Goal: Check status: Check status

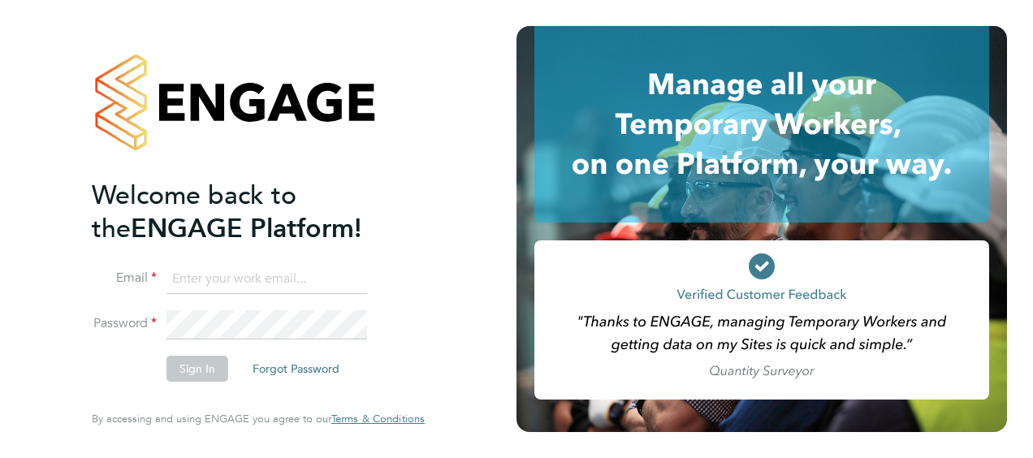
type input "philip.broom@albioninthecommunity.org.uk"
click at [209, 371] on button "Sign In" at bounding box center [198, 369] width 62 height 26
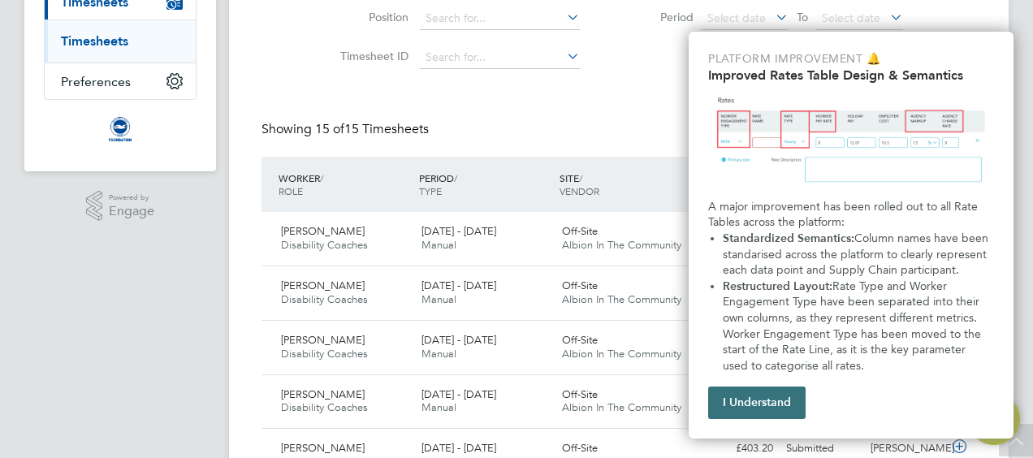
click at [755, 415] on button "I Understand" at bounding box center [756, 403] width 97 height 32
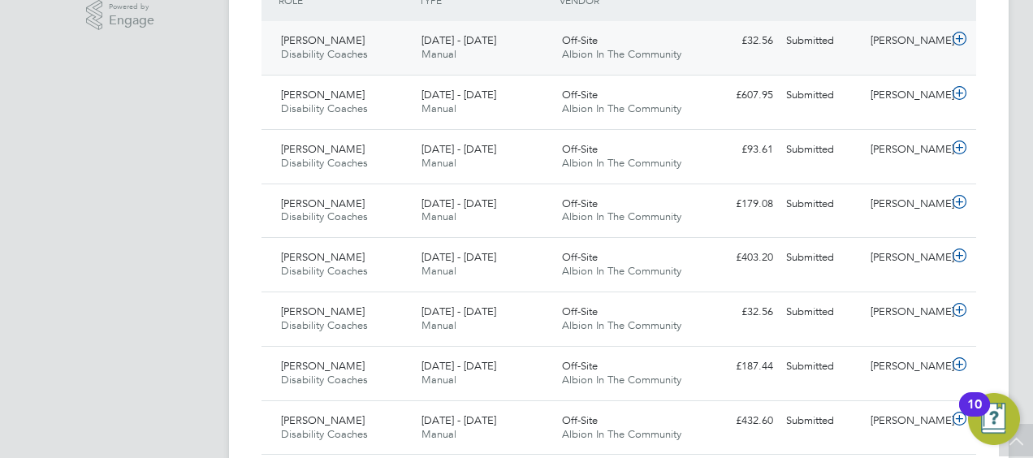
click at [958, 41] on icon at bounding box center [960, 38] width 20 height 13
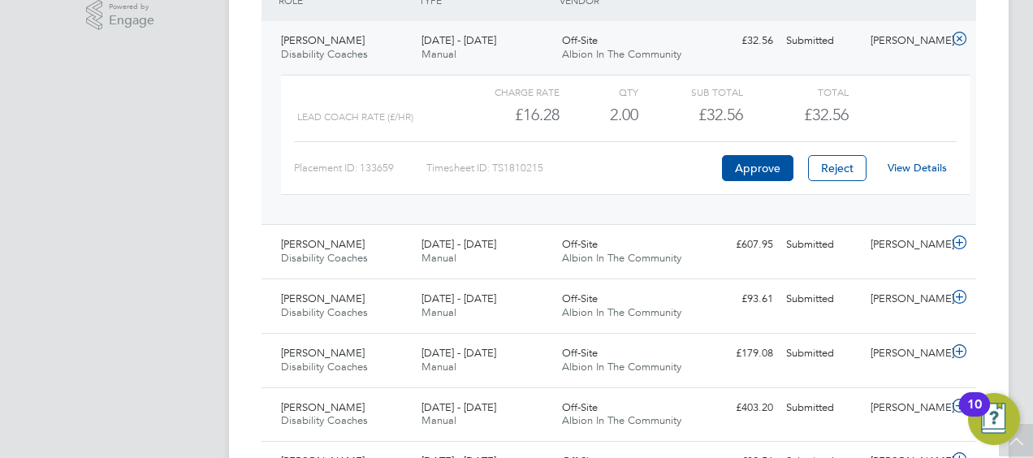
click at [925, 167] on link "View Details" at bounding box center [917, 168] width 59 height 14
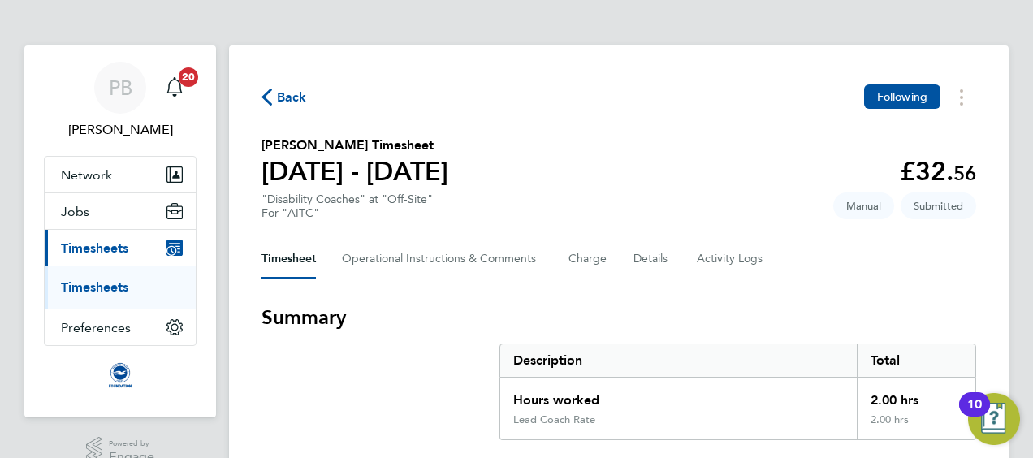
click at [276, 102] on span "Back" at bounding box center [284, 96] width 45 height 15
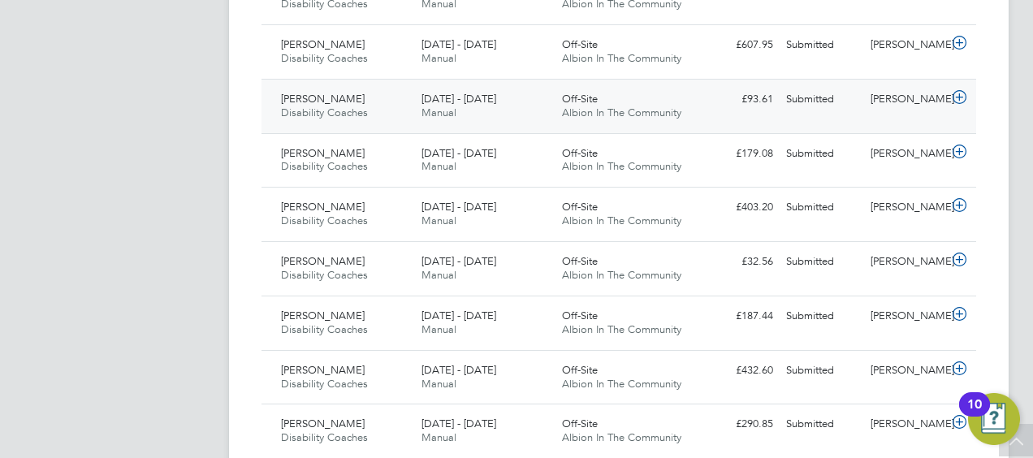
click at [958, 96] on icon at bounding box center [960, 97] width 20 height 13
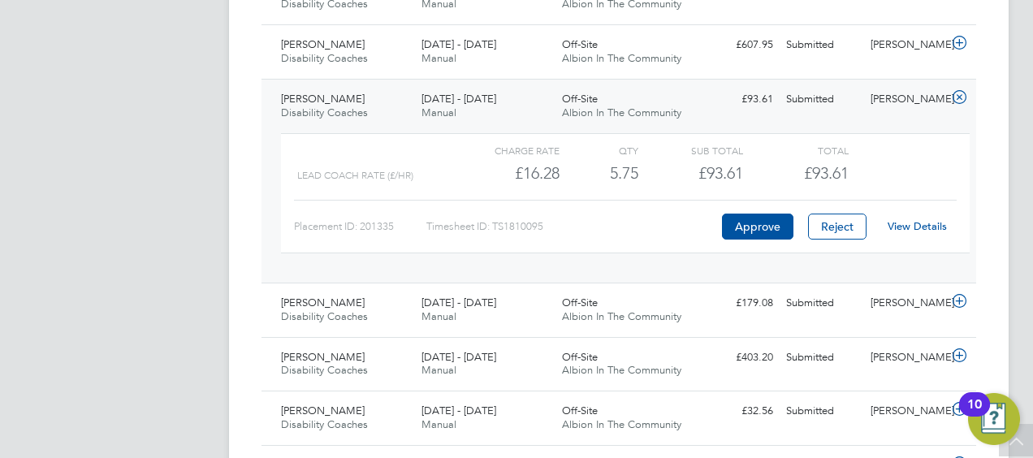
click at [919, 219] on link "View Details" at bounding box center [917, 226] width 59 height 14
click at [960, 100] on icon at bounding box center [960, 97] width 20 height 13
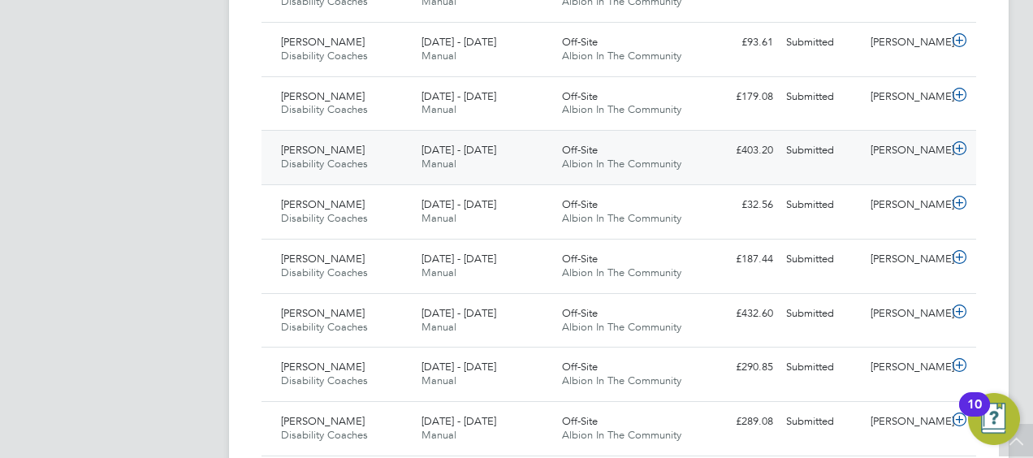
scroll to position [569, 0]
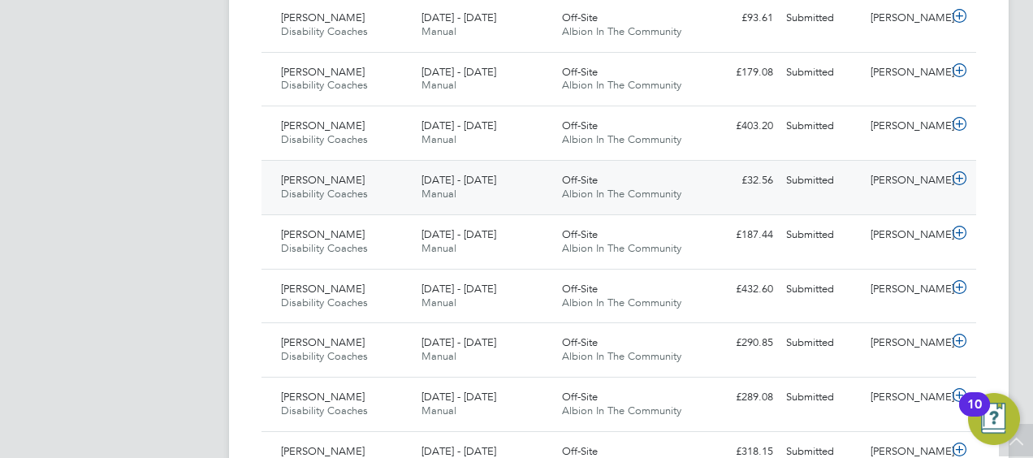
click at [961, 178] on icon at bounding box center [960, 178] width 20 height 13
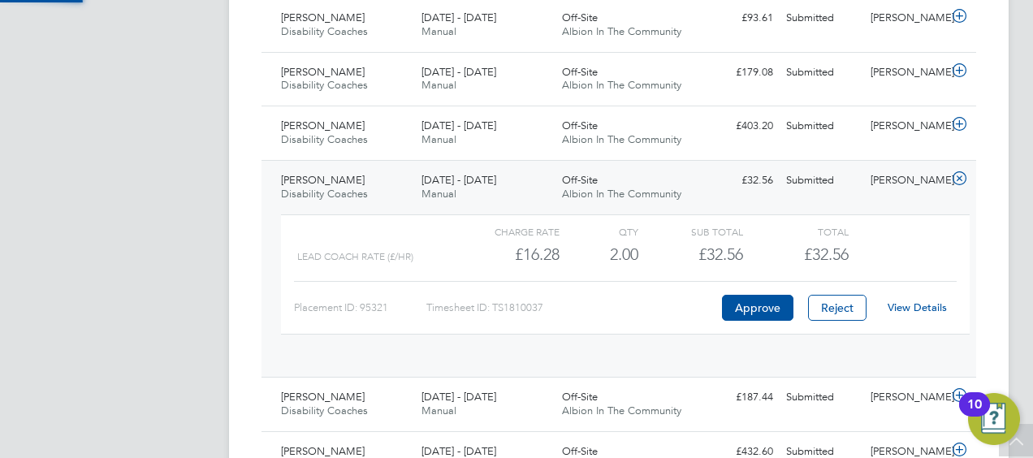
scroll to position [28, 158]
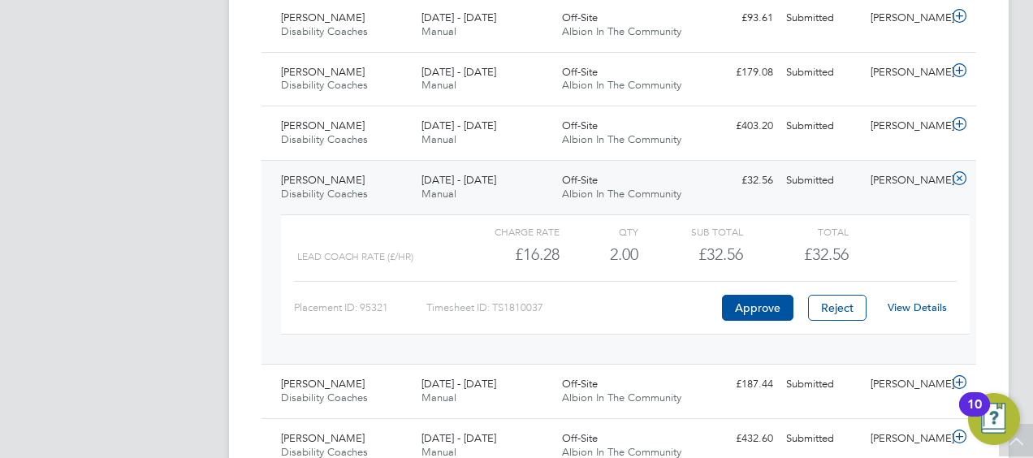
click at [933, 302] on link "View Details" at bounding box center [917, 308] width 59 height 14
click at [963, 175] on icon at bounding box center [960, 178] width 20 height 13
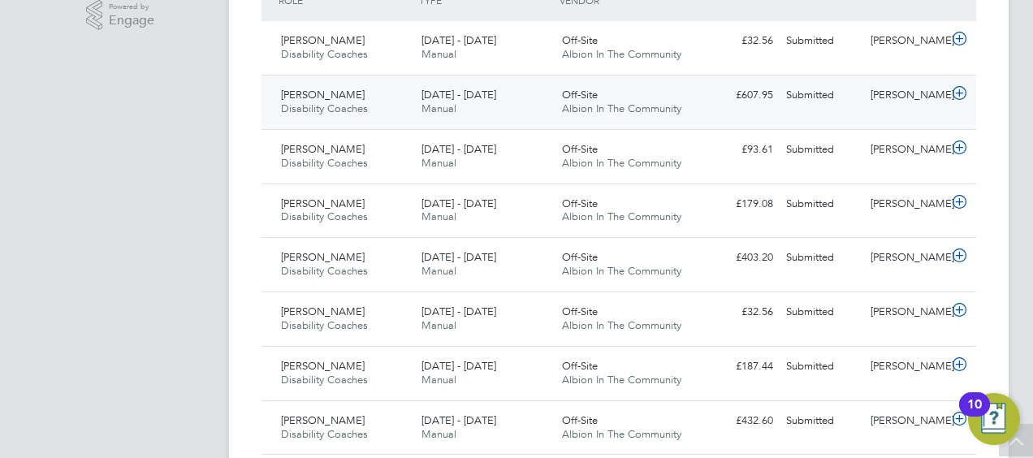
scroll to position [461, 0]
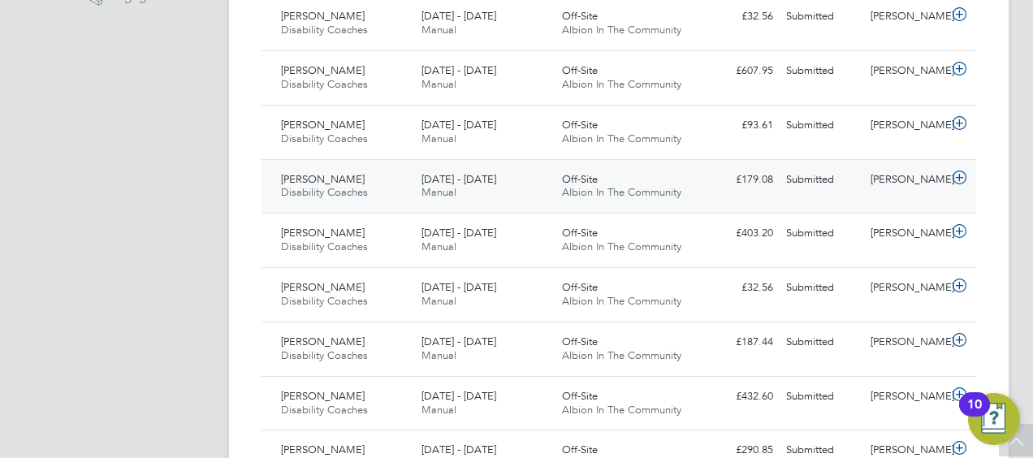
click at [955, 174] on icon at bounding box center [960, 177] width 20 height 13
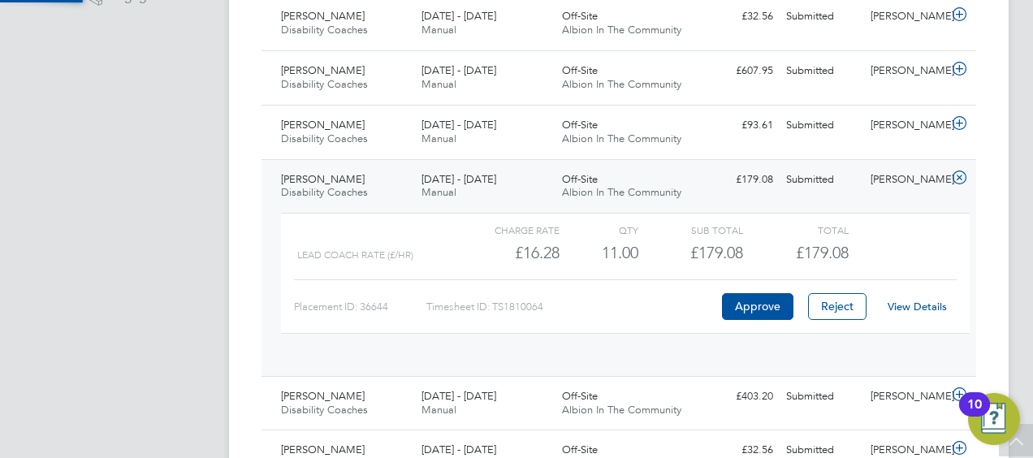
scroll to position [28, 158]
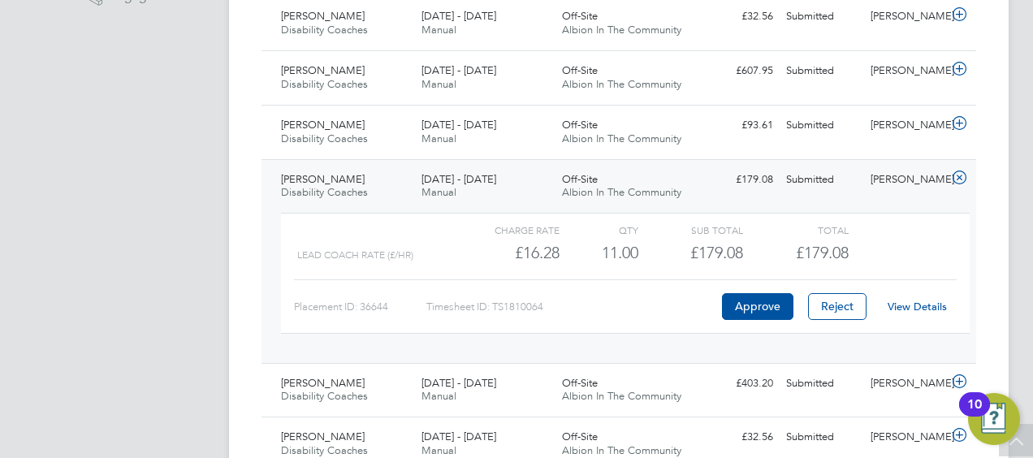
click at [924, 301] on link "View Details" at bounding box center [917, 307] width 59 height 14
click at [961, 173] on icon at bounding box center [960, 177] width 20 height 13
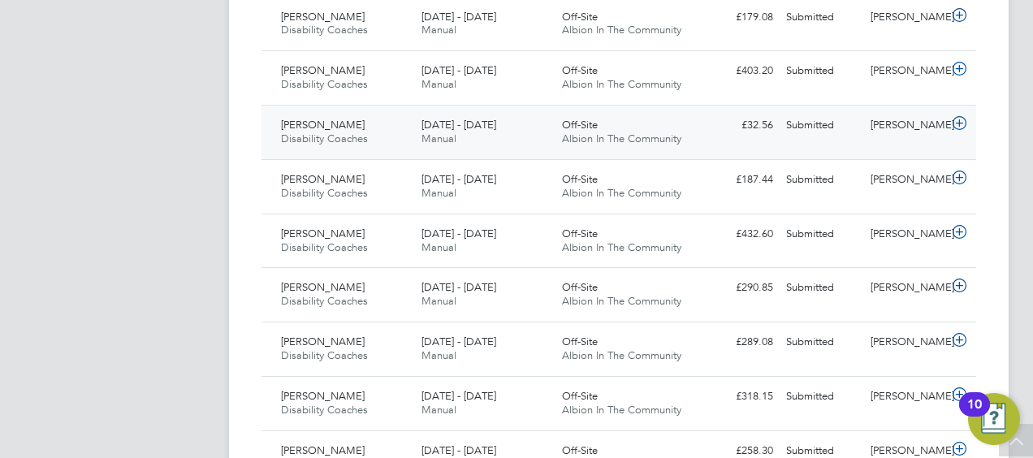
scroll to position [705, 0]
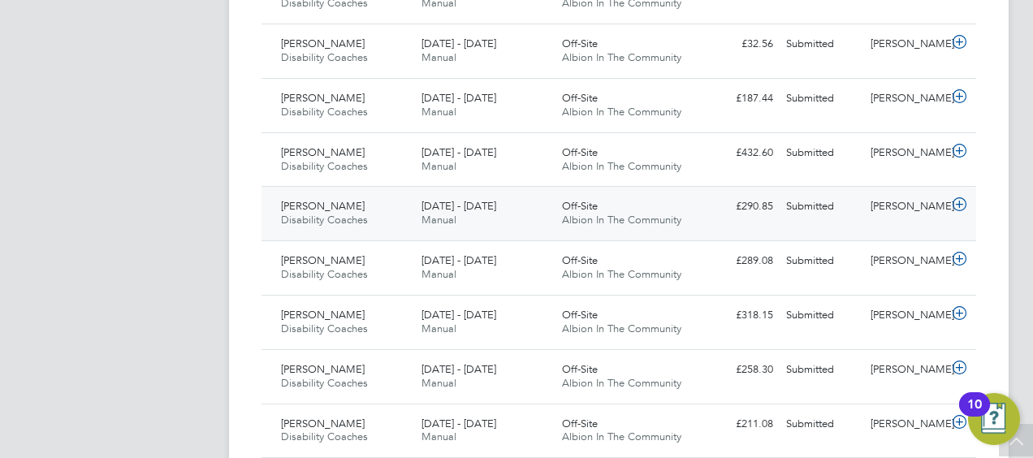
click at [960, 200] on icon at bounding box center [960, 204] width 20 height 13
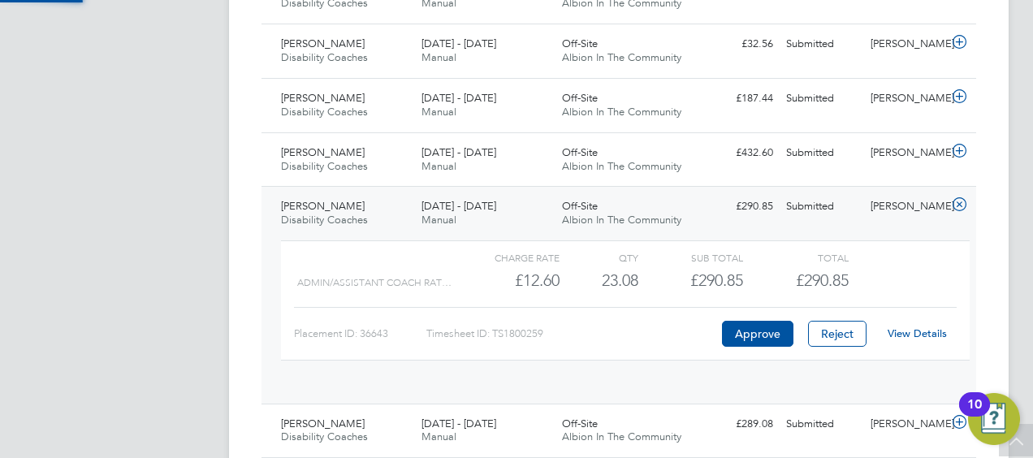
scroll to position [28, 158]
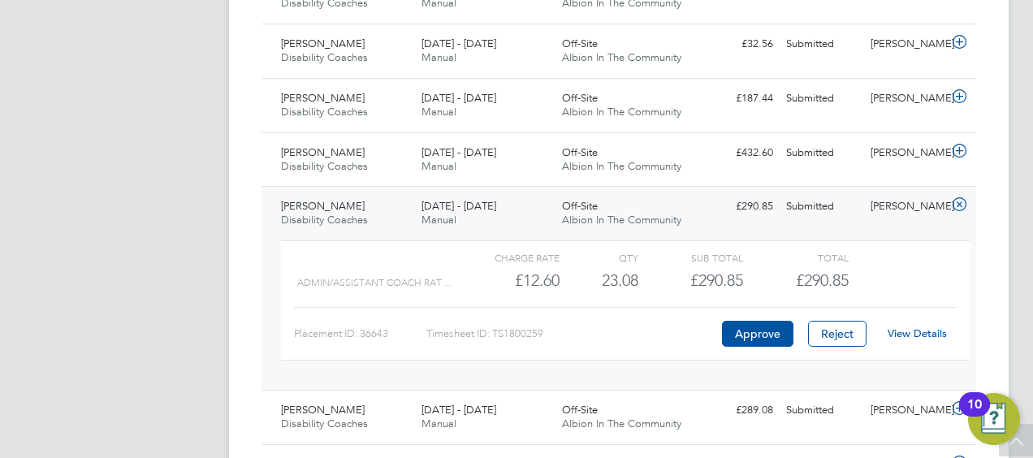
click at [930, 328] on link "View Details" at bounding box center [917, 334] width 59 height 14
click at [962, 201] on icon at bounding box center [960, 204] width 20 height 13
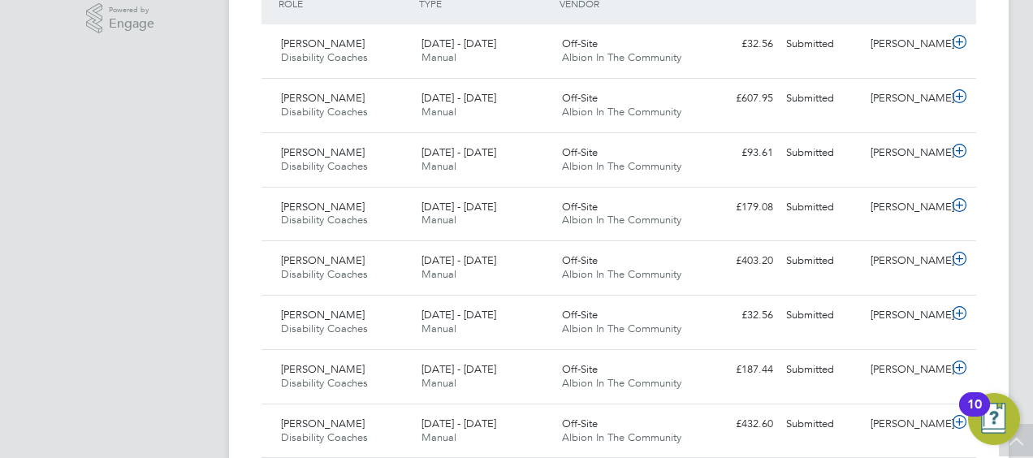
scroll to position [461, 0]
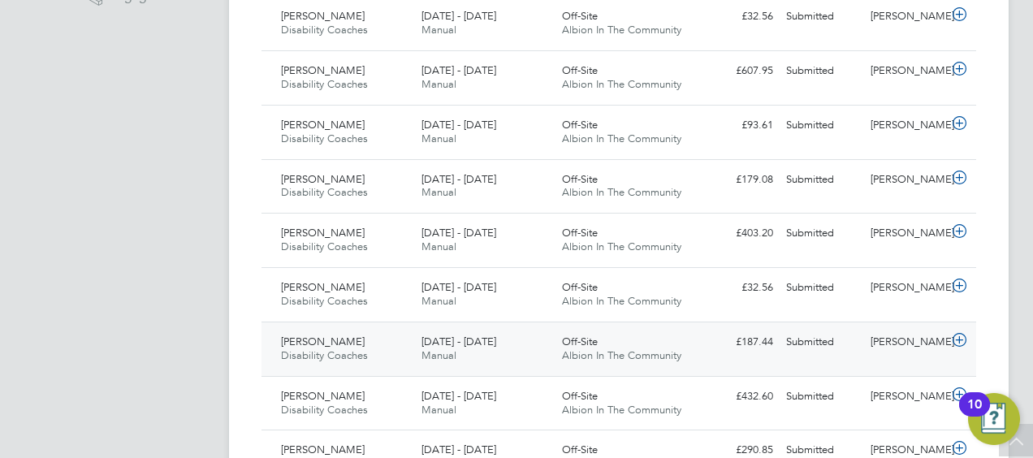
click at [958, 334] on icon at bounding box center [960, 340] width 20 height 13
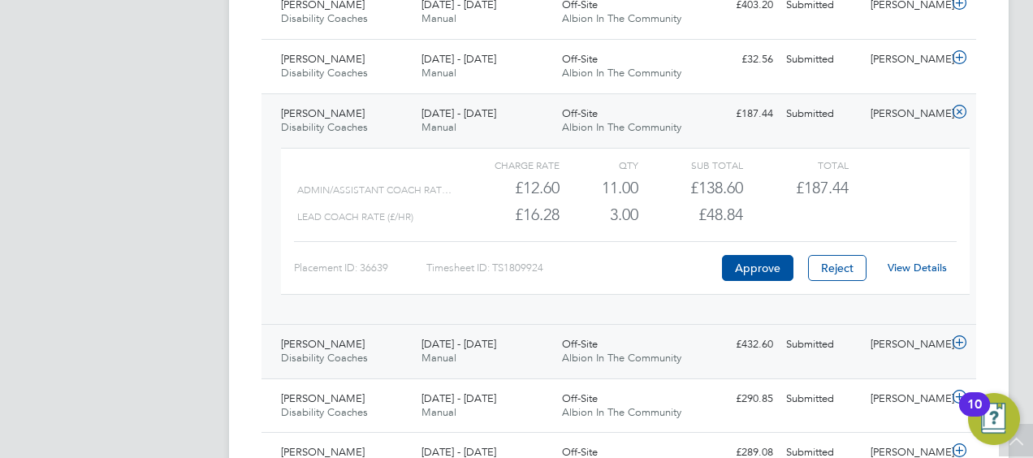
scroll to position [705, 0]
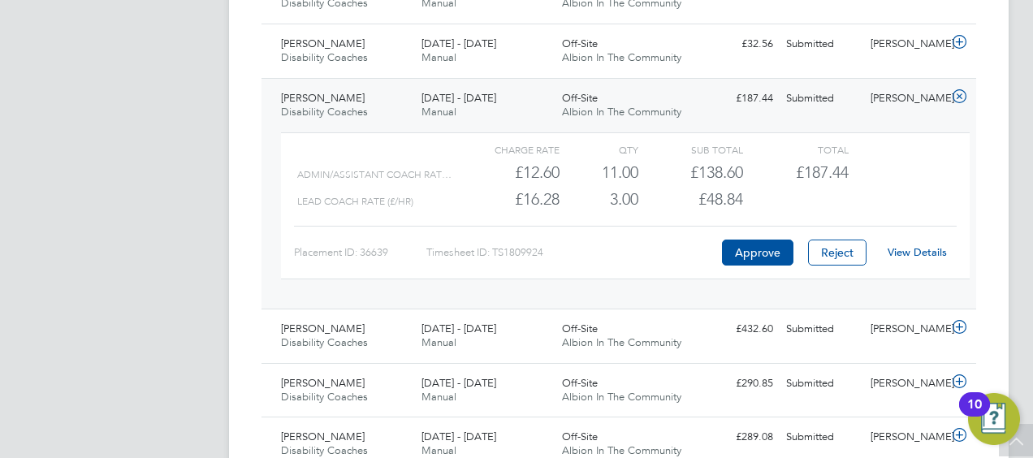
click at [926, 252] on link "View Details" at bounding box center [917, 252] width 59 height 14
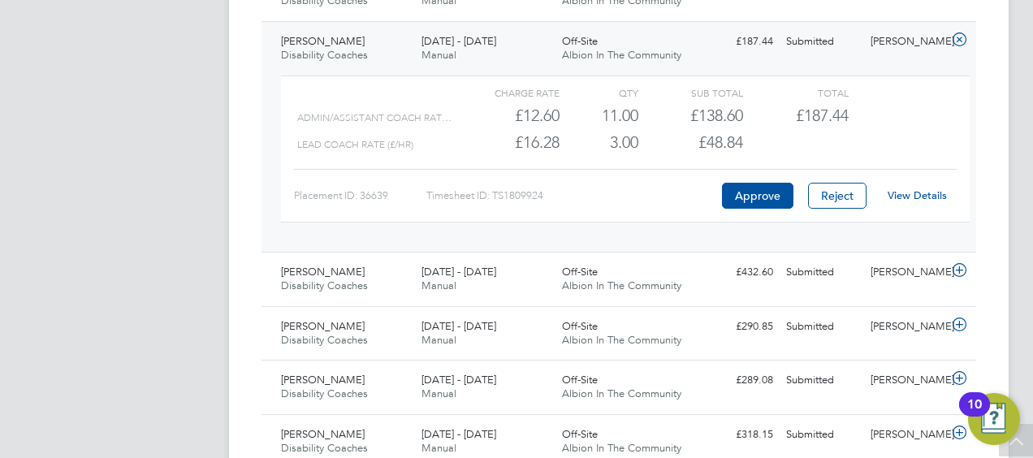
scroll to position [786, 0]
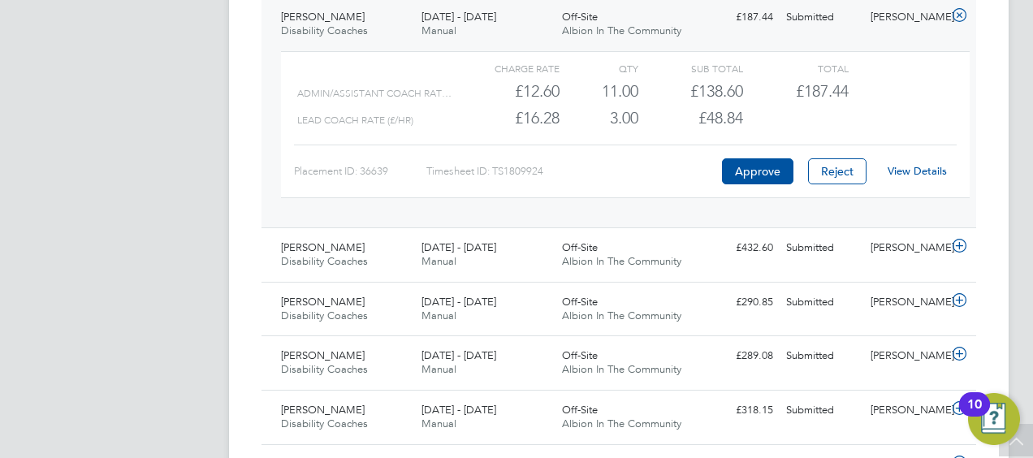
click at [956, 13] on icon at bounding box center [960, 15] width 20 height 13
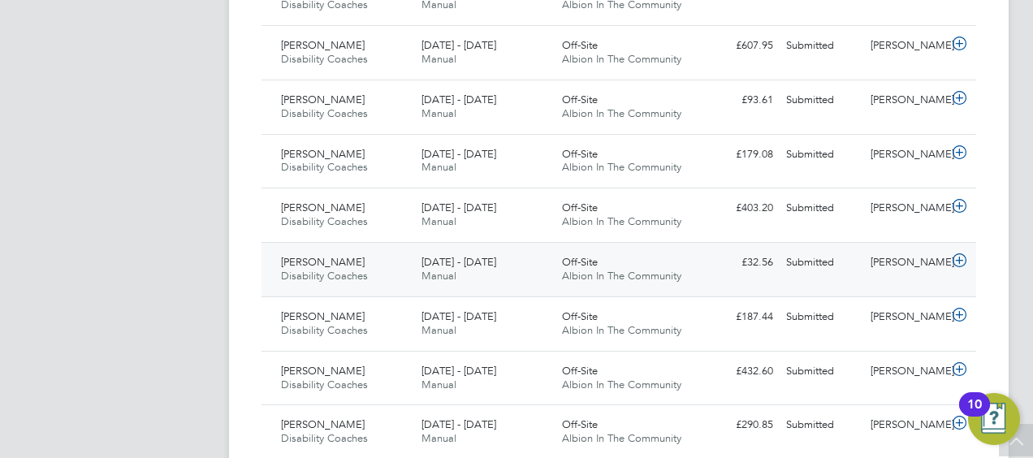
scroll to position [461, 0]
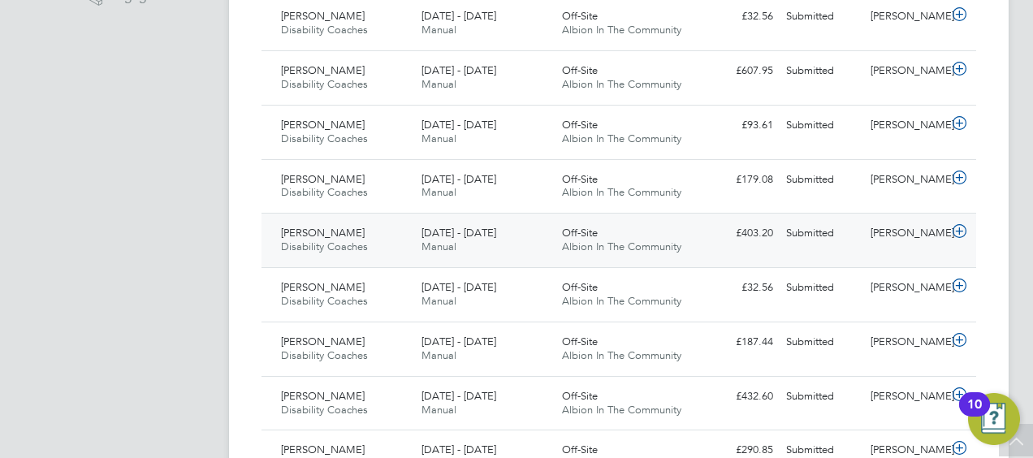
click at [965, 230] on icon at bounding box center [960, 231] width 20 height 13
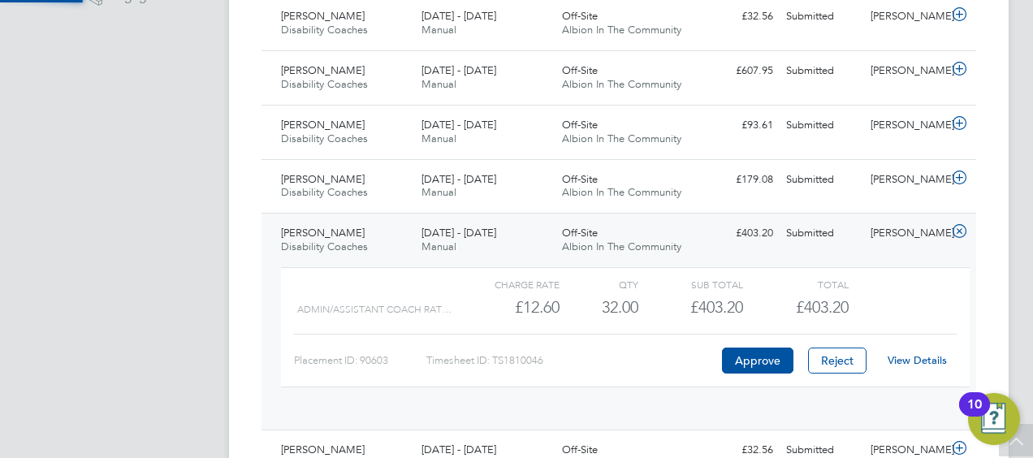
scroll to position [28, 158]
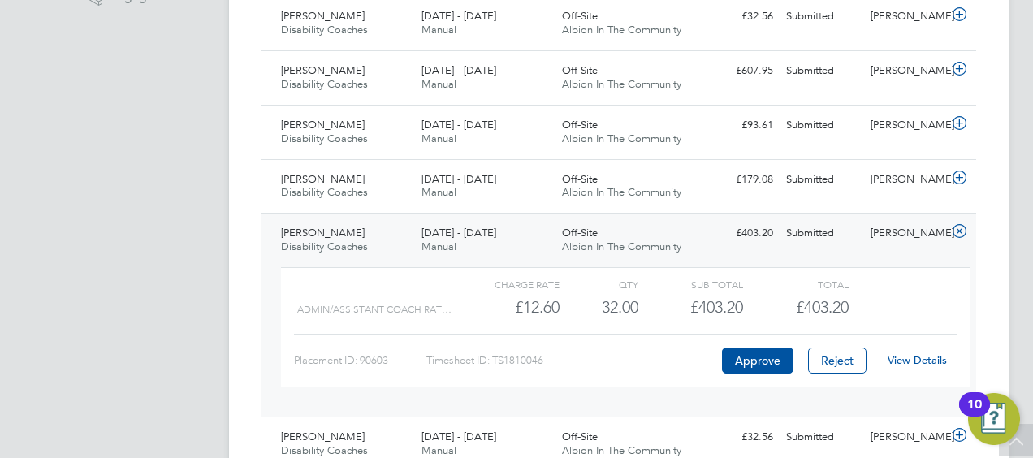
click at [924, 361] on link "View Details" at bounding box center [917, 360] width 59 height 14
click at [960, 226] on icon at bounding box center [960, 231] width 20 height 13
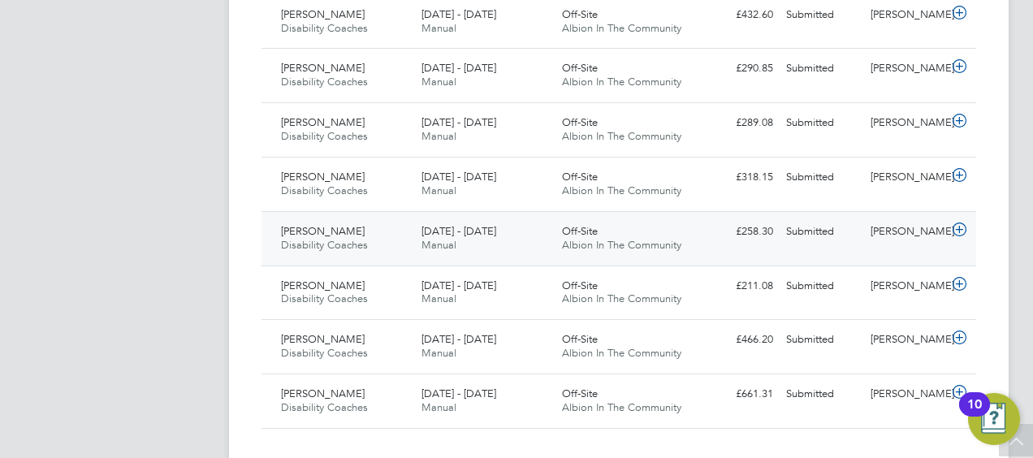
scroll to position [868, 0]
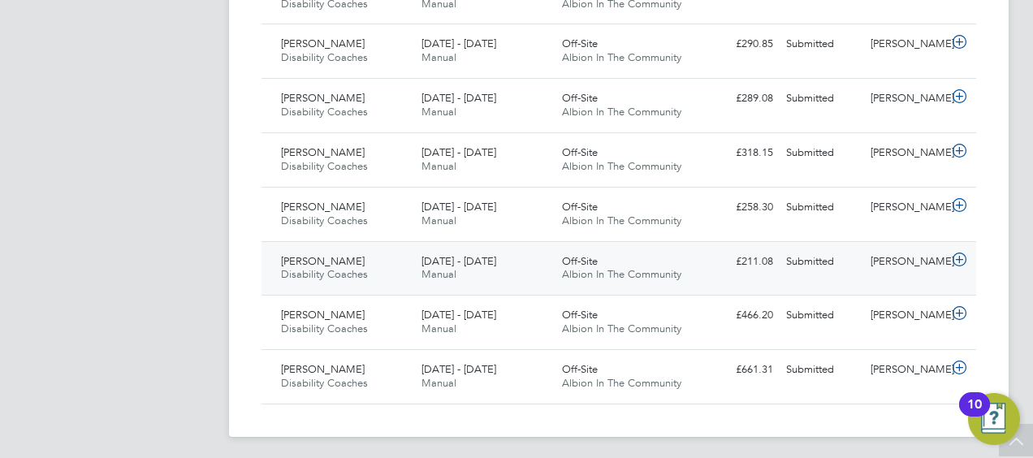
click at [963, 253] on icon at bounding box center [960, 259] width 20 height 13
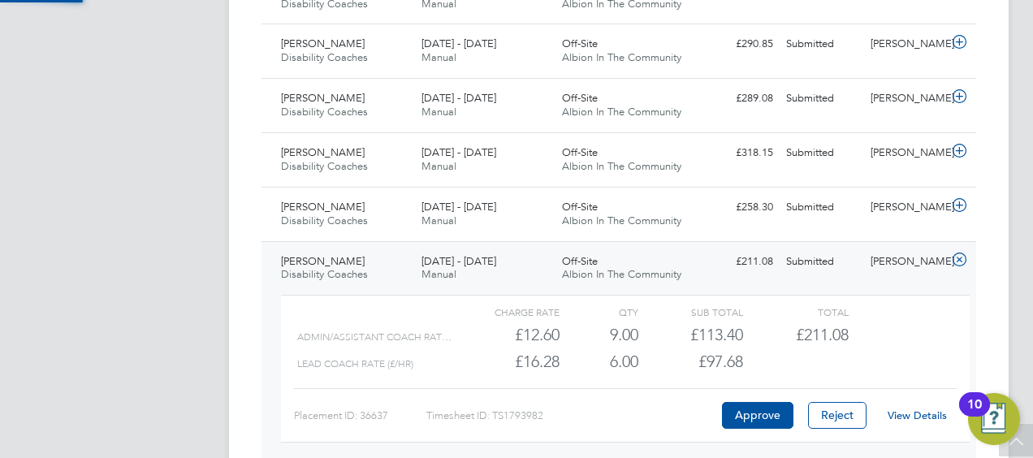
scroll to position [28, 158]
click at [931, 411] on link "View Details" at bounding box center [917, 416] width 59 height 14
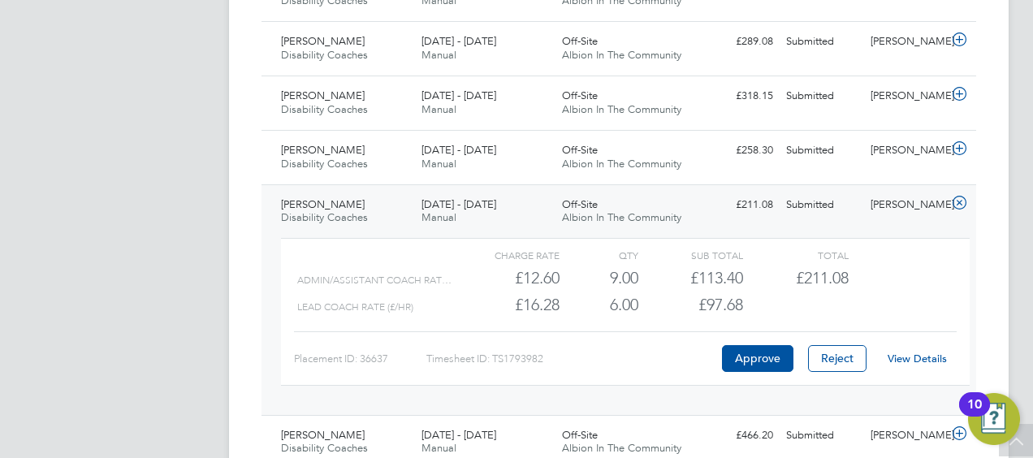
scroll to position [949, 0]
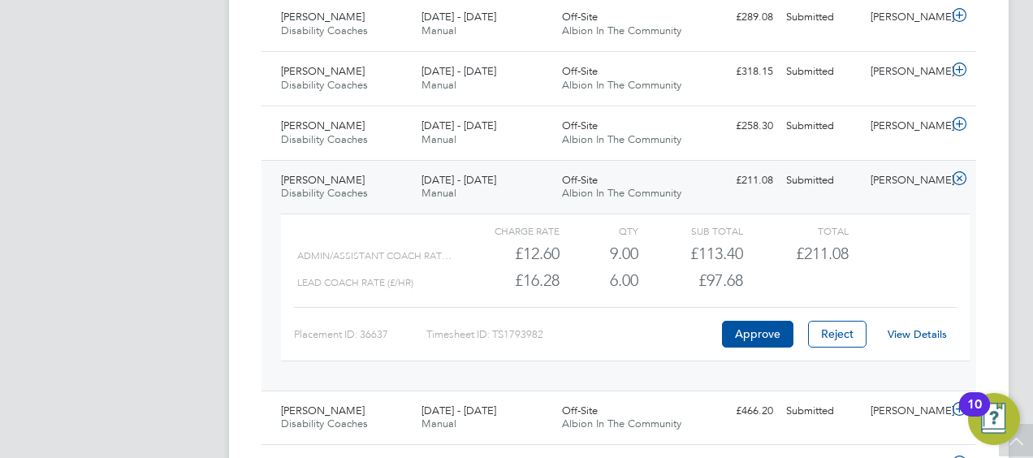
click at [958, 177] on icon at bounding box center [960, 178] width 20 height 13
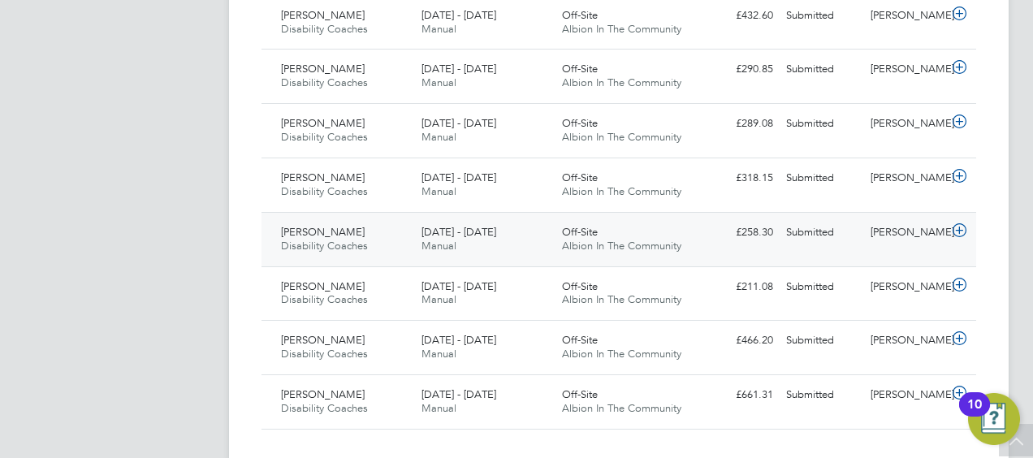
scroll to position [868, 0]
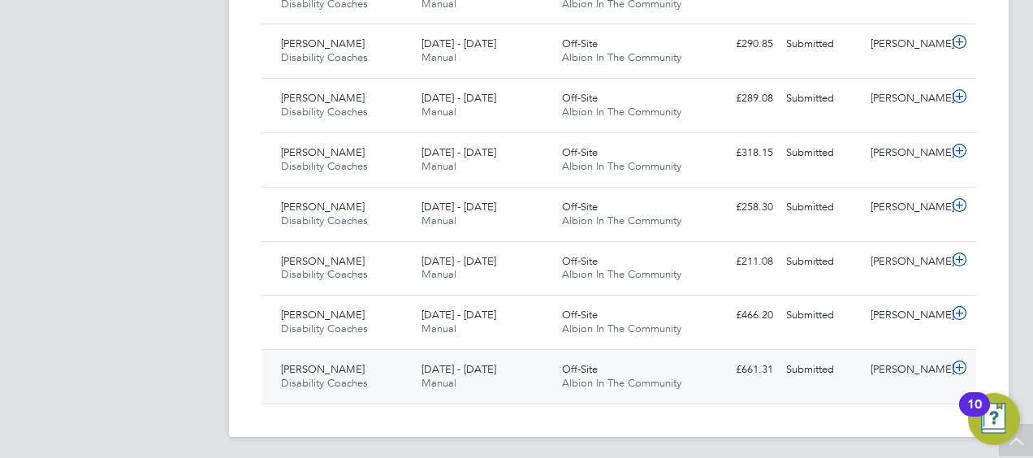
drag, startPoint x: 954, startPoint y: 361, endPoint x: 951, endPoint y: 369, distance: 8.7
click at [951, 369] on icon at bounding box center [960, 367] width 20 height 13
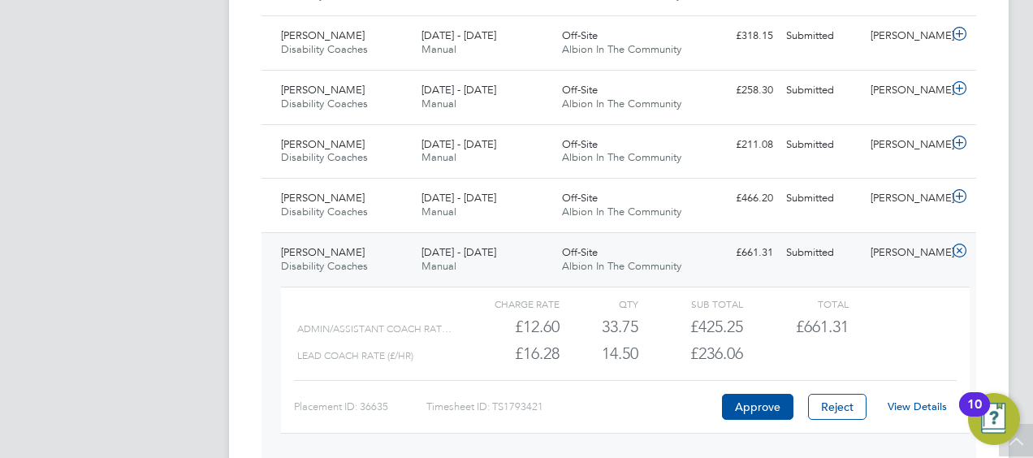
scroll to position [1044, 0]
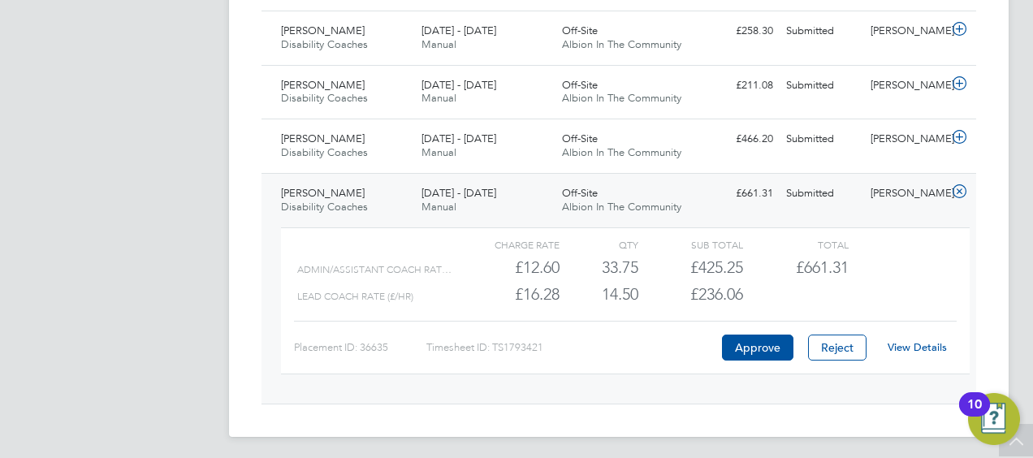
click at [929, 344] on link "View Details" at bounding box center [917, 347] width 59 height 14
click at [970, 186] on div at bounding box center [962, 193] width 28 height 26
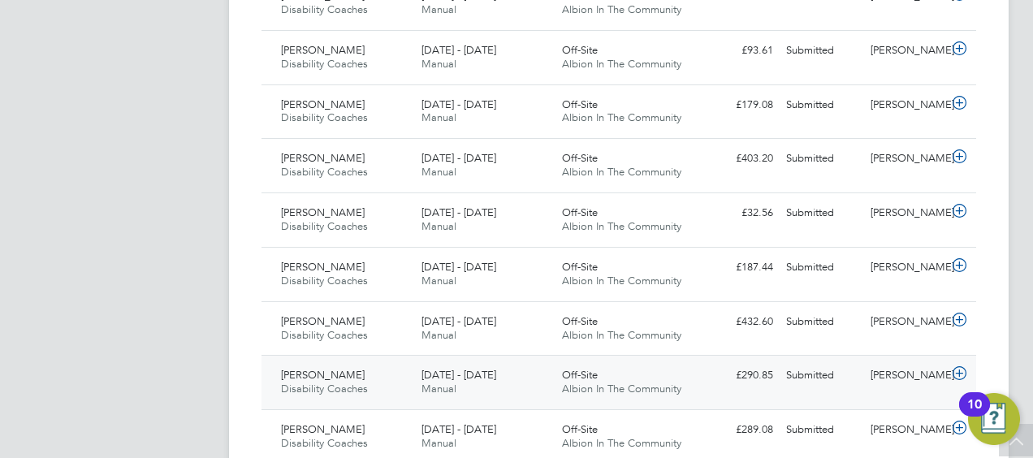
scroll to position [380, 0]
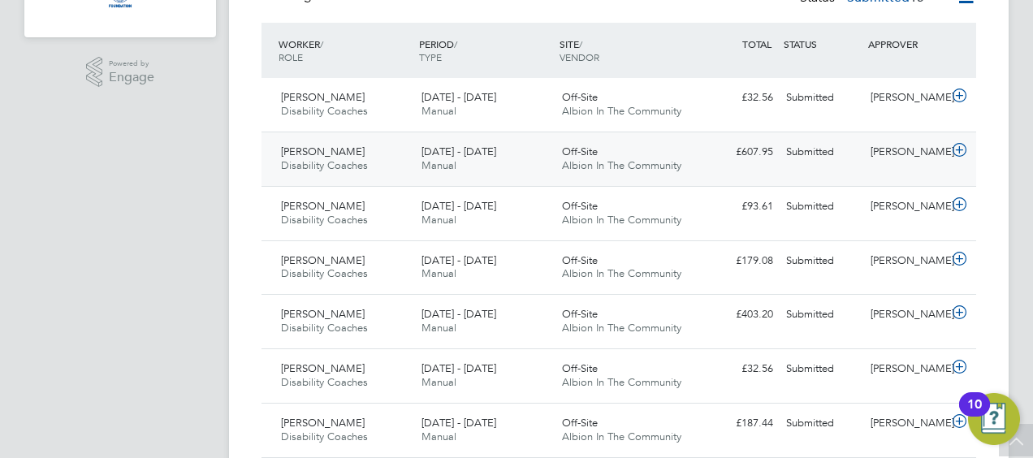
click at [962, 144] on icon at bounding box center [960, 150] width 20 height 13
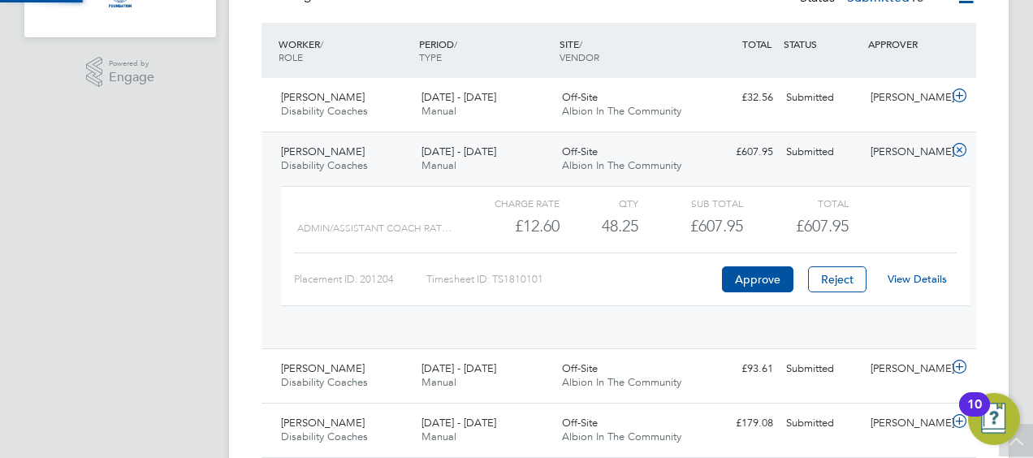
scroll to position [28, 158]
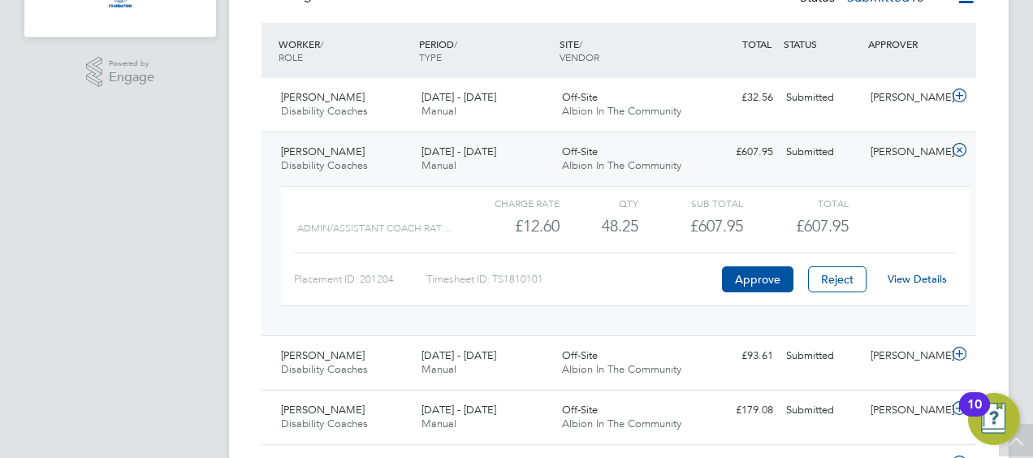
click at [913, 280] on link "View Details" at bounding box center [917, 279] width 59 height 14
click at [963, 148] on icon at bounding box center [960, 150] width 20 height 13
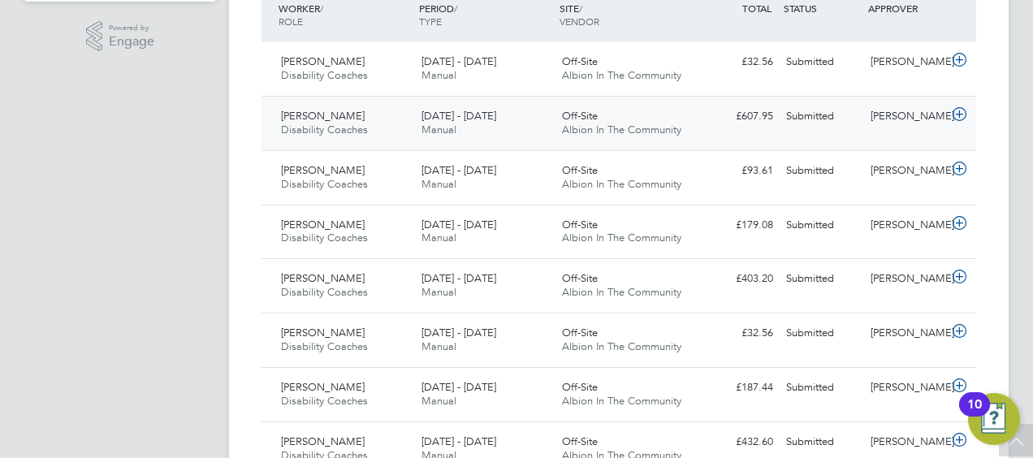
scroll to position [416, 0]
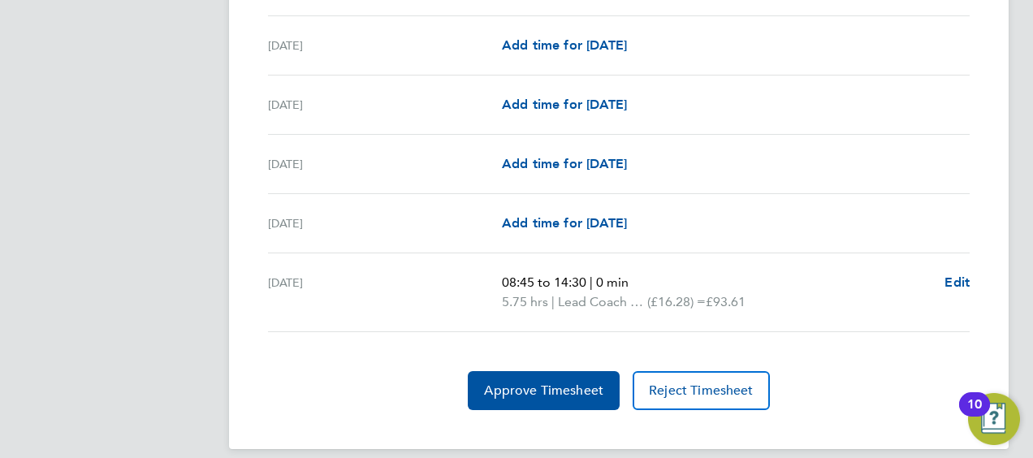
scroll to position [2051, 0]
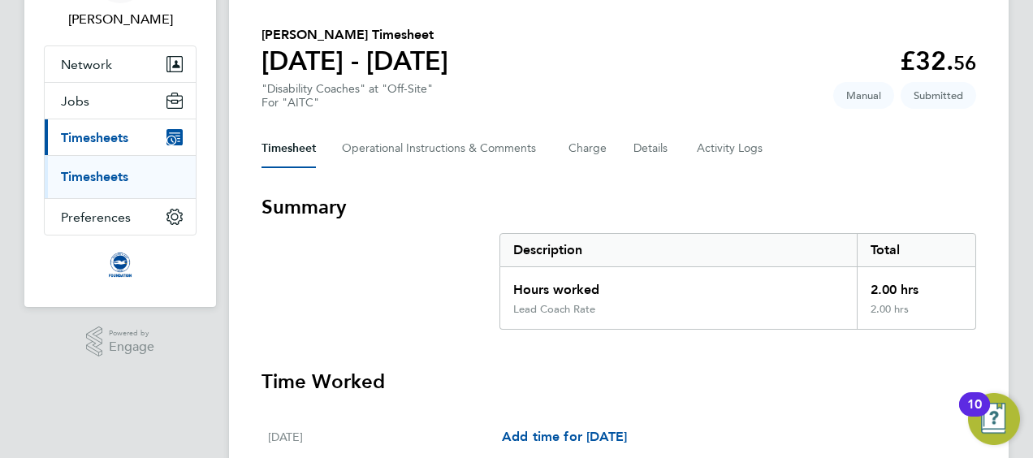
scroll to position [102, 0]
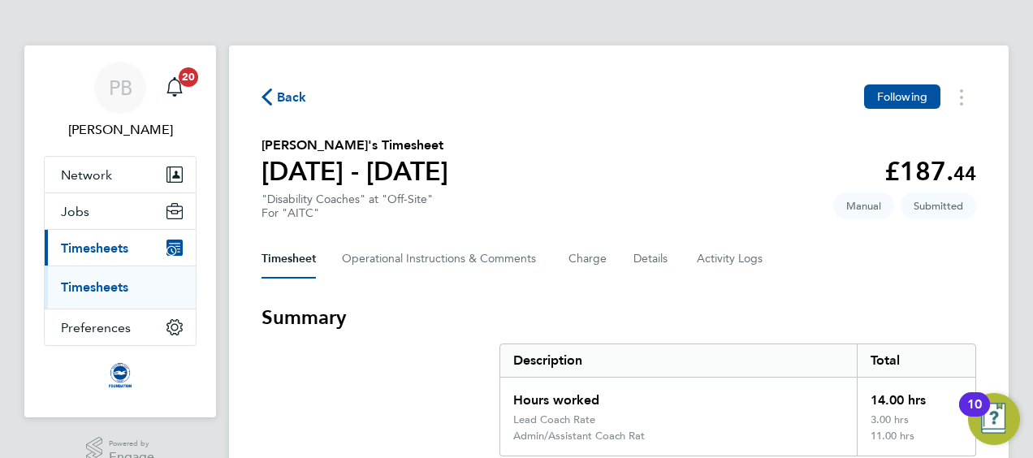
click at [286, 93] on span "Back" at bounding box center [292, 97] width 30 height 19
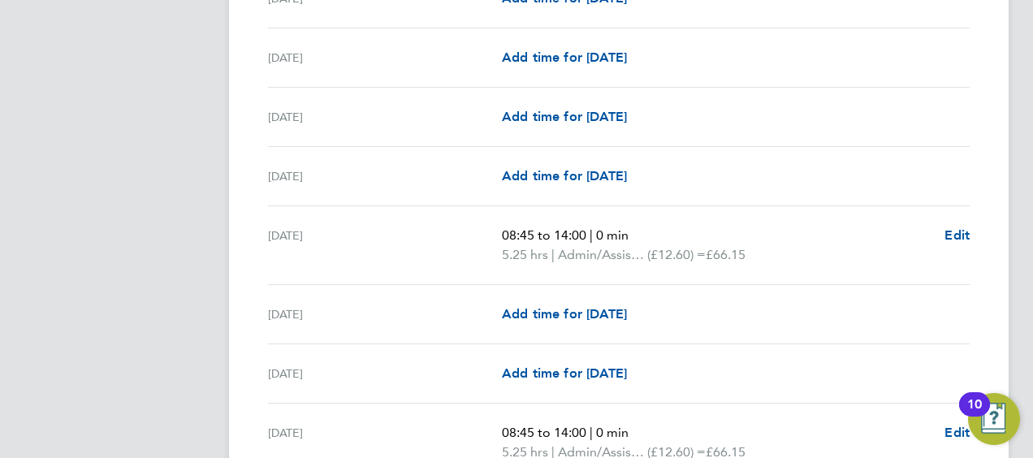
scroll to position [1868, 0]
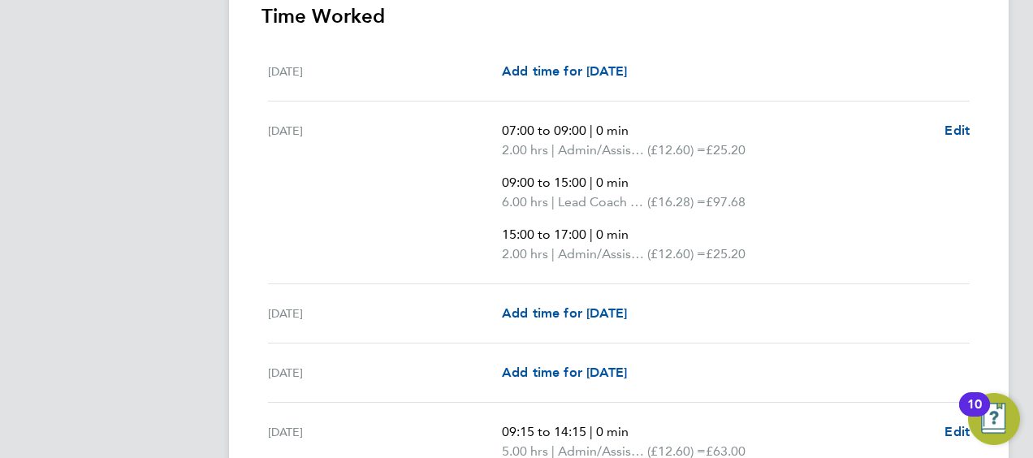
scroll to position [487, 0]
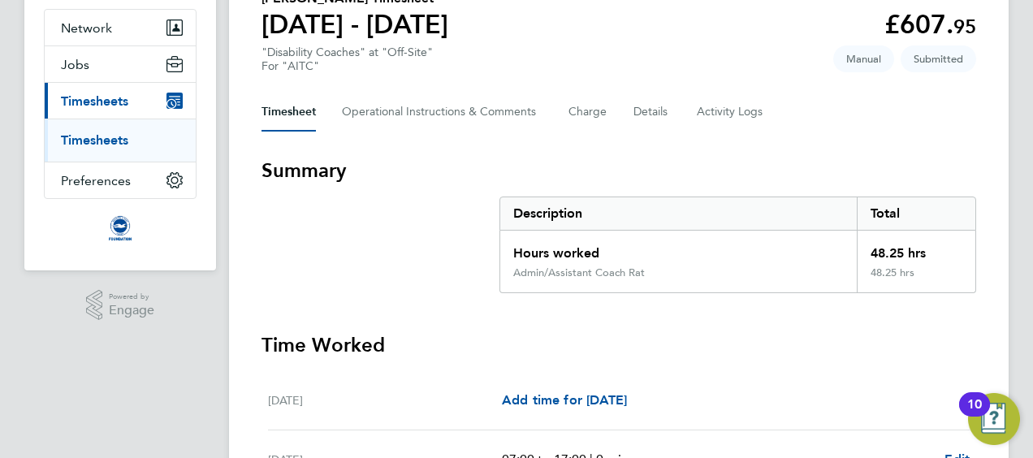
scroll to position [66, 0]
